Goal: Find specific page/section

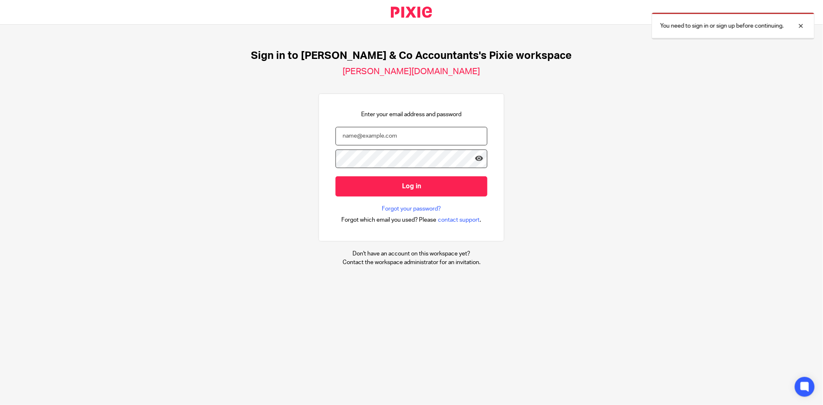
click at [391, 137] on input "email" at bounding box center [411, 136] width 152 height 19
type input "ali.h@samandcoaccountants.co.uk"
click at [335, 177] on input "Log in" at bounding box center [411, 187] width 152 height 20
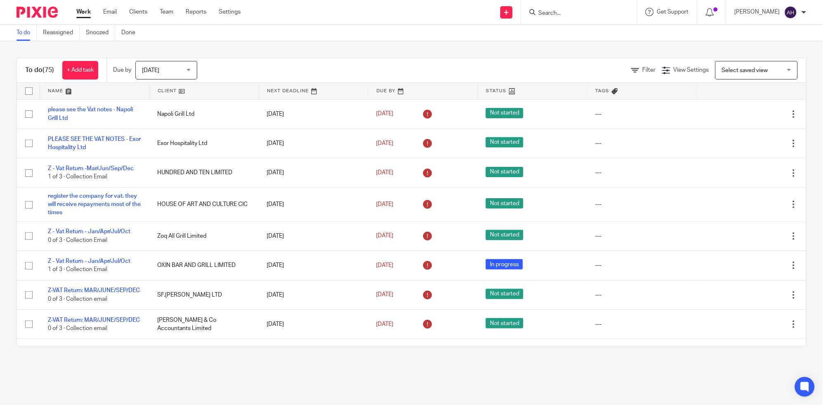
click at [572, 15] on input "Search" at bounding box center [574, 13] width 74 height 7
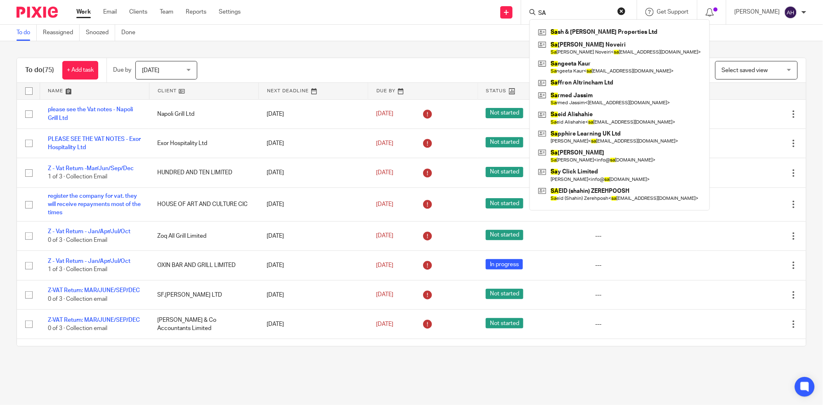
type input "S"
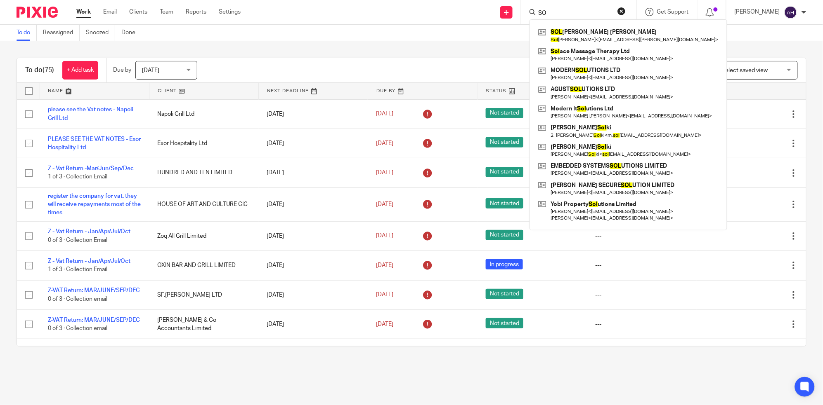
type input "S"
